Goal: Task Accomplishment & Management: Use online tool/utility

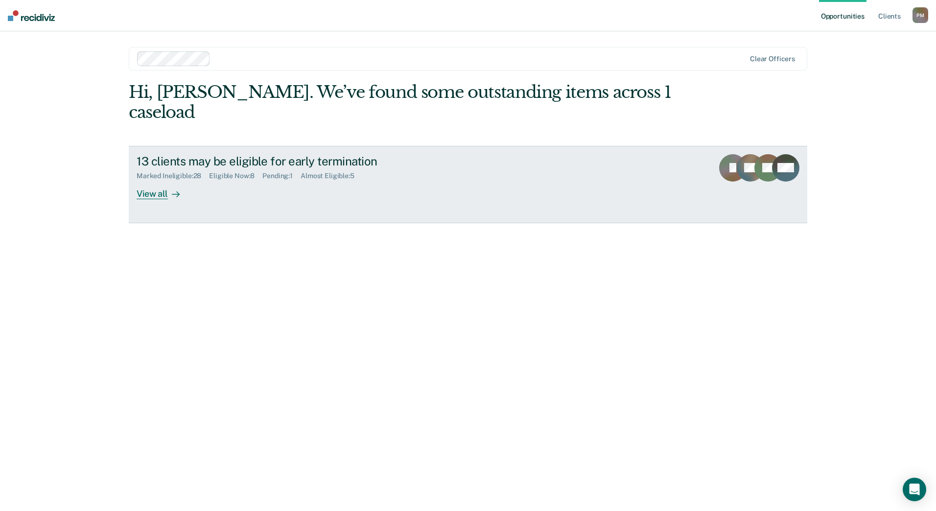
click at [146, 180] on div "View all" at bounding box center [164, 189] width 55 height 19
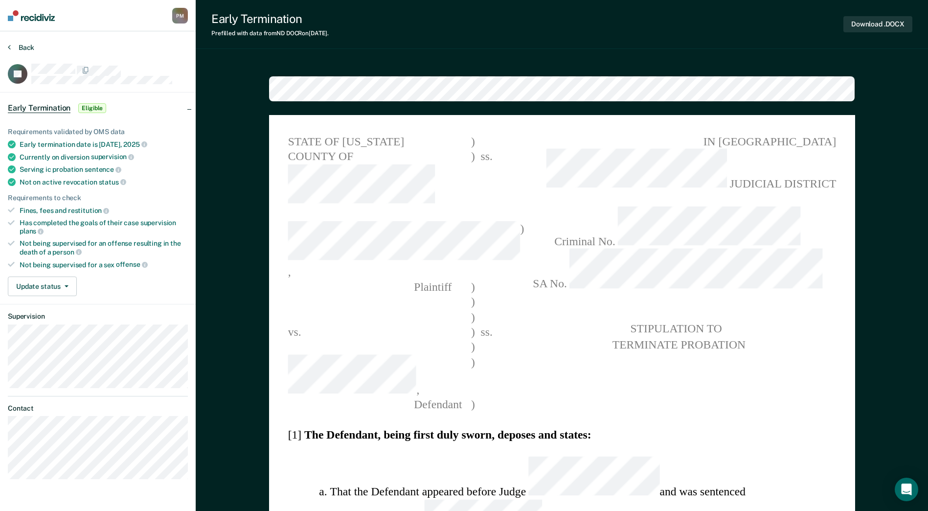
type textarea "x"
click at [10, 45] on icon at bounding box center [9, 47] width 3 height 8
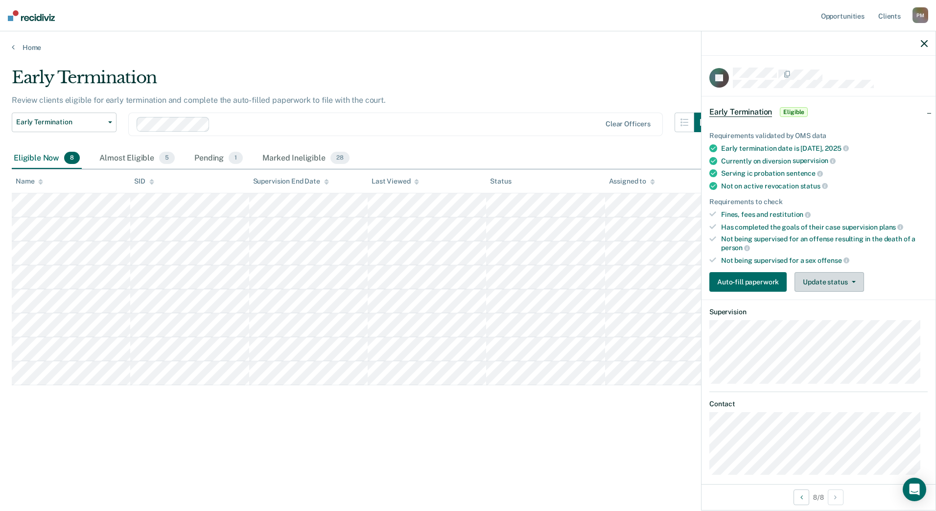
click at [844, 278] on button "Update status" at bounding box center [828, 282] width 69 height 20
click at [850, 322] on button "Mark Ineligible" at bounding box center [841, 321] width 94 height 16
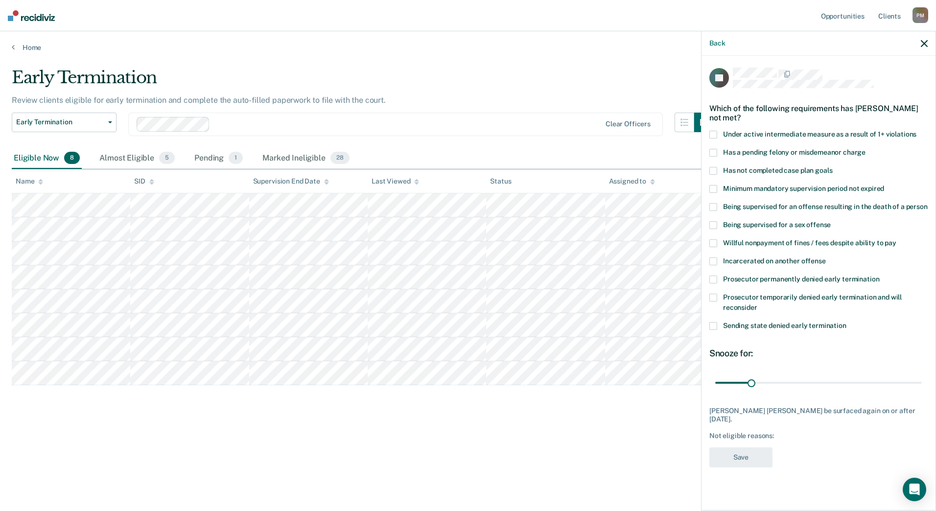
click at [715, 170] on span at bounding box center [713, 171] width 8 height 8
drag, startPoint x: 752, startPoint y: 382, endPoint x: 817, endPoint y: 386, distance: 65.7
type input "90"
click at [817, 386] on input "range" at bounding box center [818, 382] width 206 height 17
click at [756, 451] on button "Save" at bounding box center [740, 457] width 63 height 20
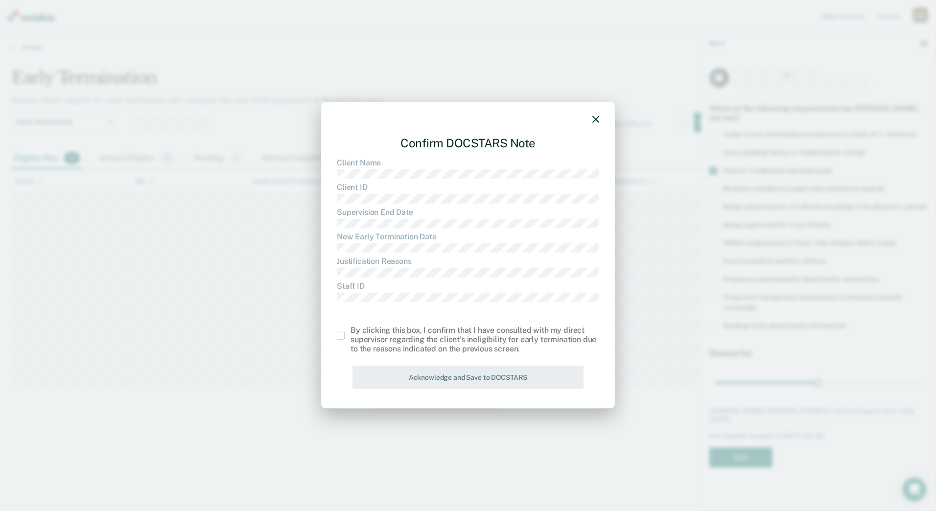
click at [340, 338] on span at bounding box center [341, 336] width 8 height 8
click at [350, 332] on input "checkbox" at bounding box center [350, 332] width 0 height 0
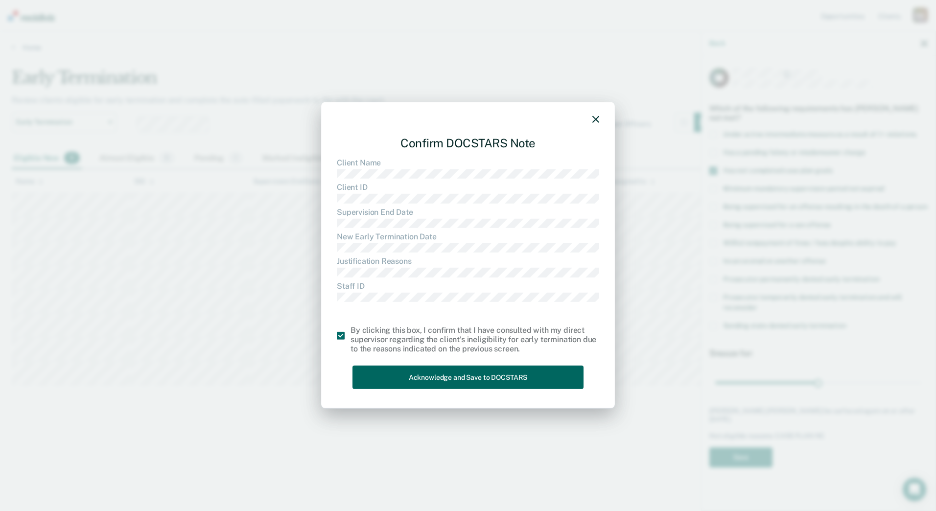
click at [387, 379] on button "Acknowledge and Save to DOCSTARS" at bounding box center [467, 377] width 231 height 24
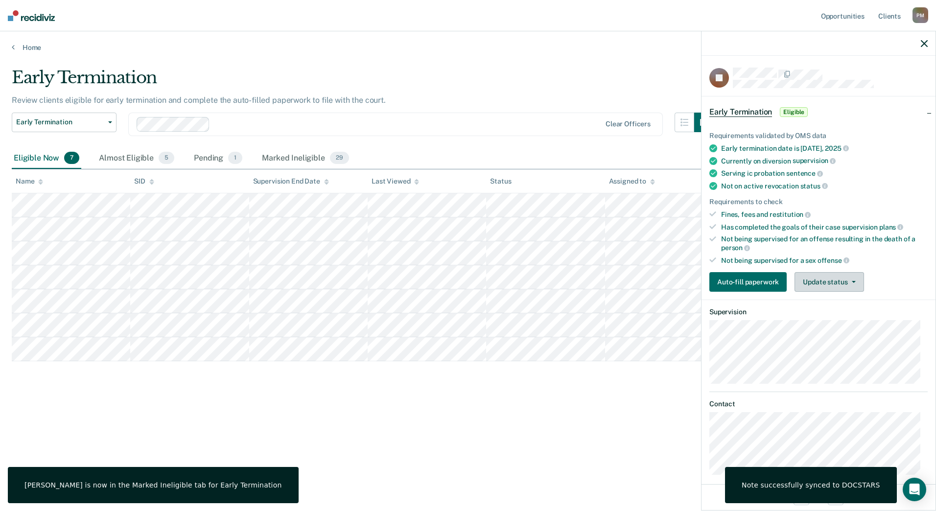
click at [831, 280] on button "Update status" at bounding box center [828, 282] width 69 height 20
click at [824, 318] on button "Mark Ineligible" at bounding box center [841, 321] width 94 height 16
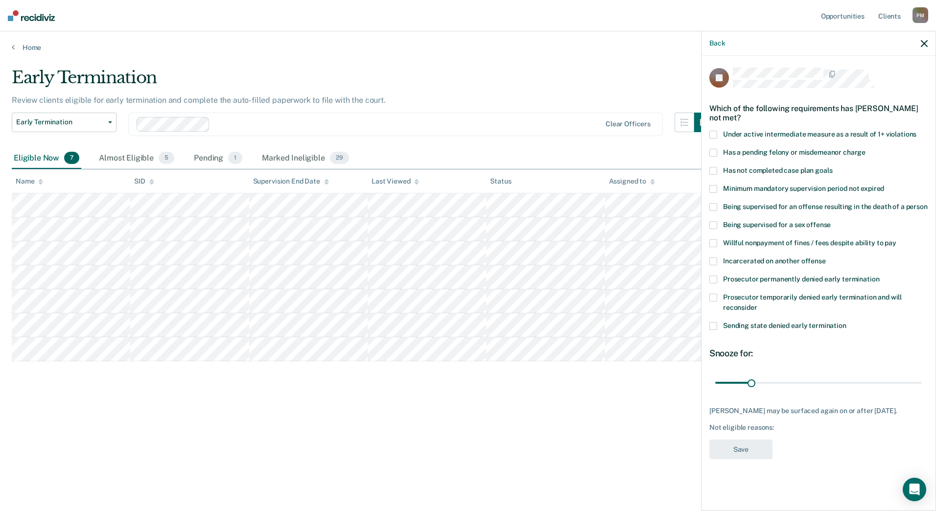
click at [715, 170] on span at bounding box center [713, 171] width 8 height 8
drag, startPoint x: 752, startPoint y: 383, endPoint x: 818, endPoint y: 381, distance: 65.6
type input "90"
click at [818, 381] on input "range" at bounding box center [818, 382] width 206 height 17
click at [760, 456] on button "Save" at bounding box center [740, 449] width 63 height 20
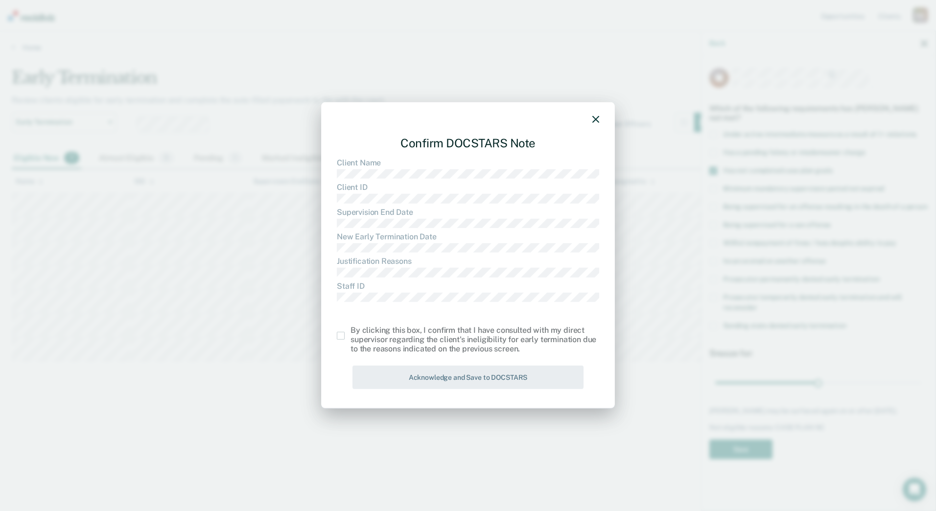
click at [344, 339] on span at bounding box center [341, 336] width 8 height 8
click at [350, 332] on input "checkbox" at bounding box center [350, 332] width 0 height 0
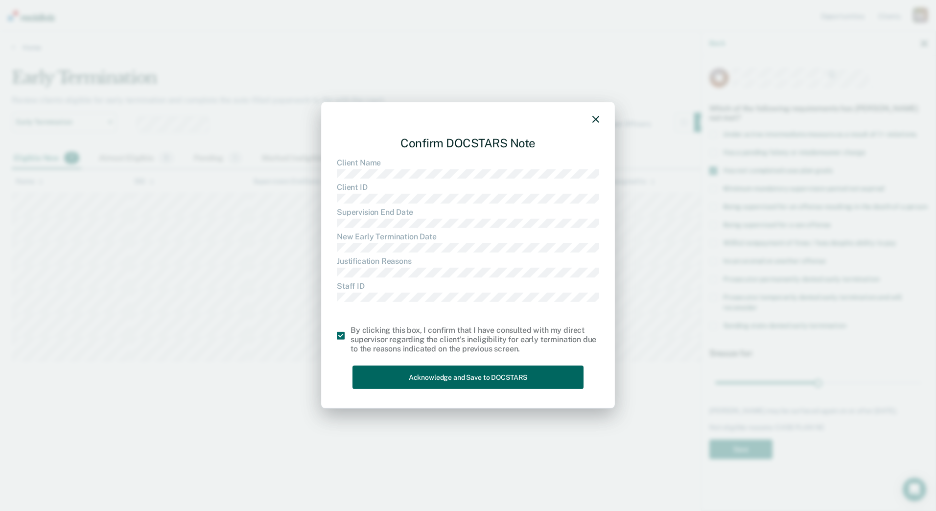
click at [405, 380] on button "Acknowledge and Save to DOCSTARS" at bounding box center [467, 377] width 231 height 24
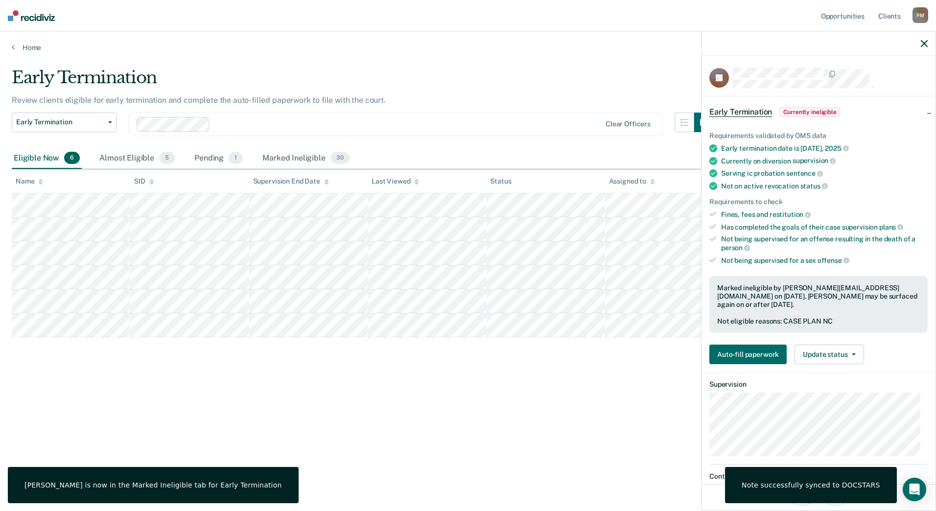
click at [468, 405] on div "Early Termination Review clients eligible for early termination and complete th…" at bounding box center [468, 253] width 912 height 370
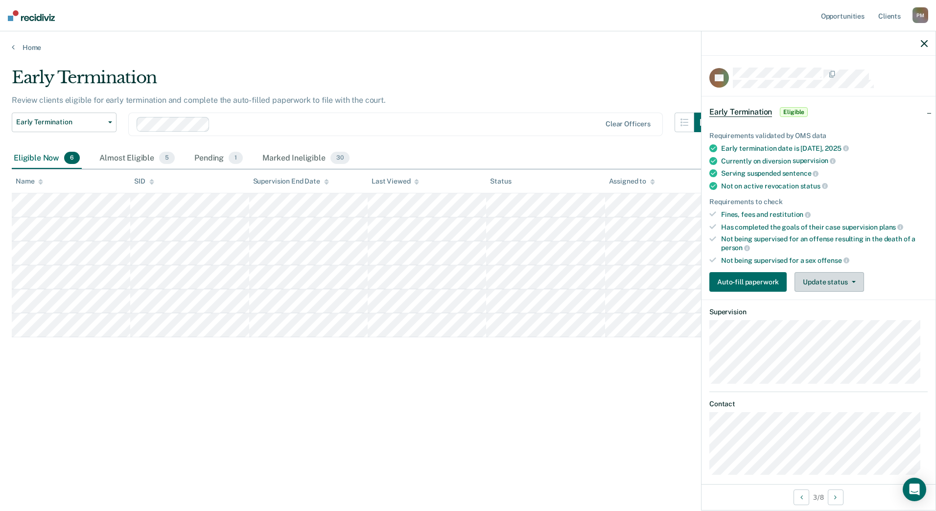
click at [857, 279] on button "Update status" at bounding box center [828, 282] width 69 height 20
click at [837, 325] on button "Mark Ineligible" at bounding box center [841, 321] width 94 height 16
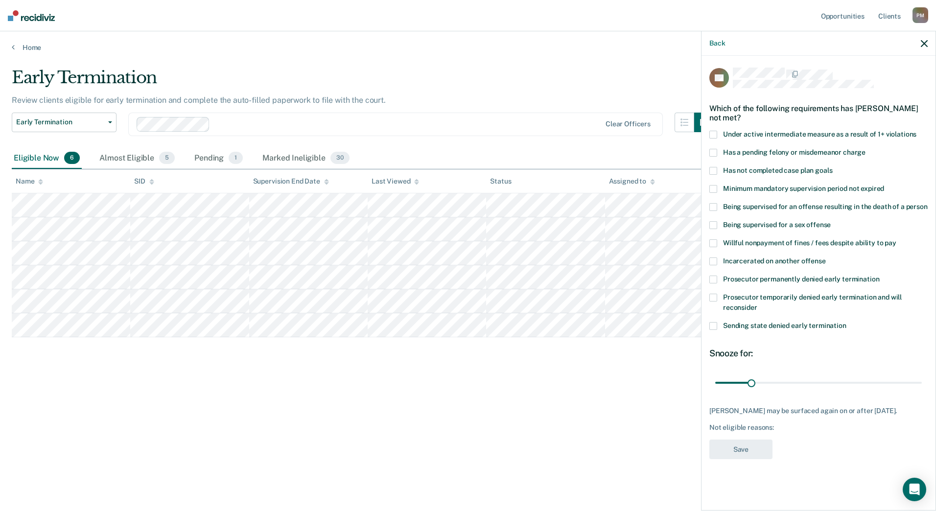
click at [716, 170] on span at bounding box center [713, 171] width 8 height 8
drag, startPoint x: 751, startPoint y: 381, endPoint x: 764, endPoint y: 381, distance: 13.7
type input "42"
click at [764, 381] on input "range" at bounding box center [818, 382] width 206 height 17
click at [754, 452] on button "Save" at bounding box center [740, 449] width 63 height 20
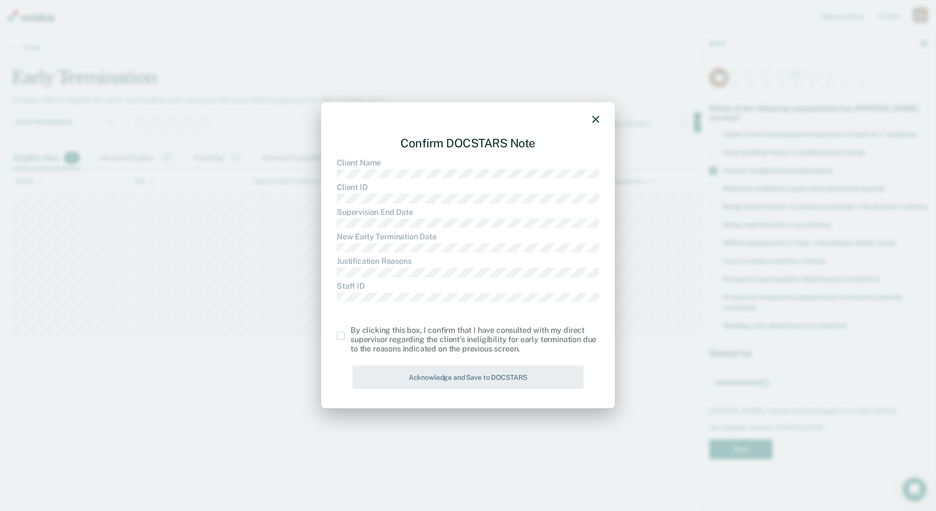
click at [341, 340] on div "By clicking this box, I confirm that I have consulted with my direct supervisor…" at bounding box center [468, 339] width 262 height 28
click at [339, 334] on span at bounding box center [341, 336] width 8 height 8
click at [350, 332] on input "checkbox" at bounding box center [350, 332] width 0 height 0
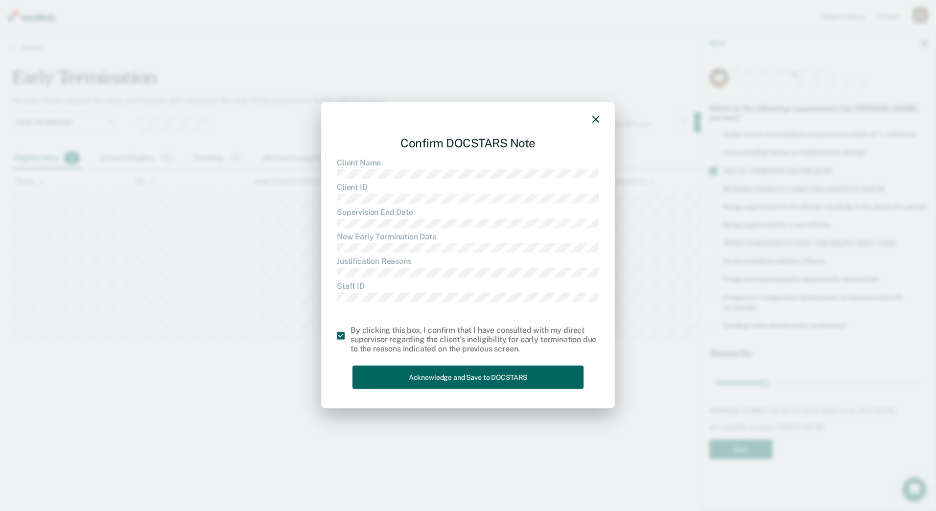
click at [386, 379] on button "Acknowledge and Save to DOCSTARS" at bounding box center [467, 377] width 231 height 24
